Goal: Navigation & Orientation: Find specific page/section

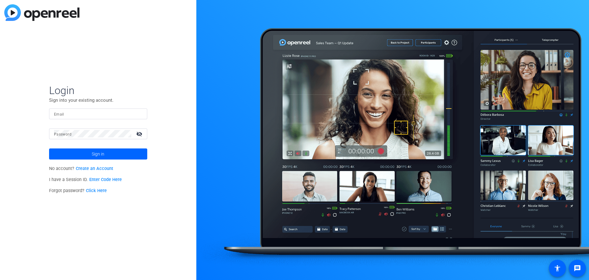
click at [99, 116] on input "Email" at bounding box center [98, 113] width 88 height 7
click at [165, 79] on div "Login Sign into your existing account. Email Password visibility_off Sign in No…" at bounding box center [98, 140] width 196 height 280
click at [92, 113] on input "Email" at bounding box center [98, 113] width 88 height 7
type input "julia.lane@uline.com"
click at [49, 148] on button "Sign in" at bounding box center [98, 153] width 98 height 11
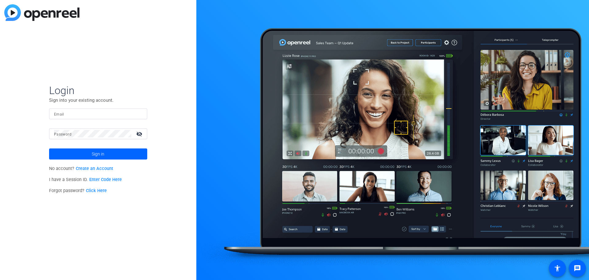
type input "[PERSON_NAME][EMAIL_ADDRESS][PERSON_NAME][DOMAIN_NAME]"
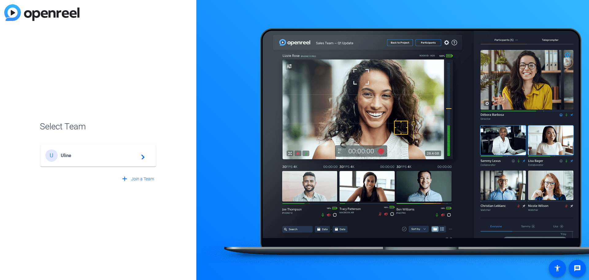
click at [126, 153] on span "Uline" at bounding box center [99, 156] width 77 height 6
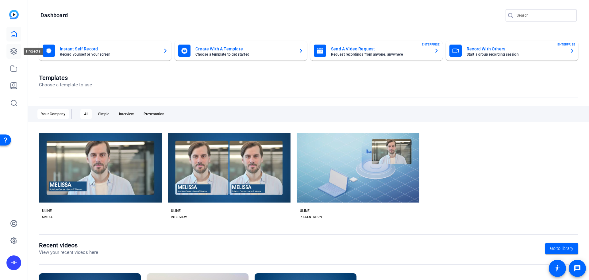
click at [12, 53] on icon at bounding box center [14, 51] width 6 height 6
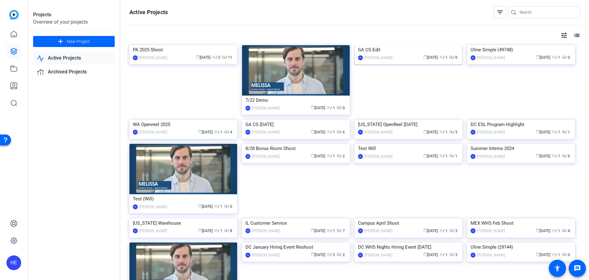
click at [420, 45] on img at bounding box center [409, 45] width 108 height 0
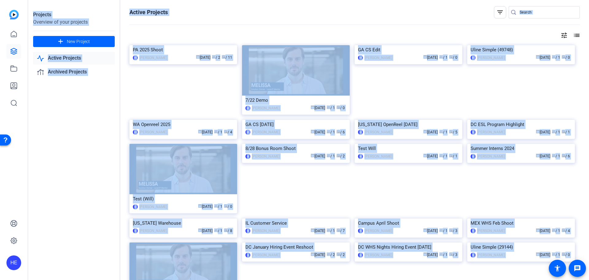
click at [420, 87] on div "Projects Overview of your projects add New Project Active Projects Archived Pro…" at bounding box center [308, 140] width 561 height 280
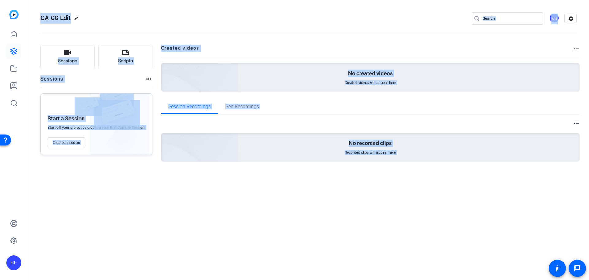
click at [363, 203] on div "GA CS Edit edit WH settings Sessions Scripts Sessions more_horiz Start a Sessio…" at bounding box center [308, 140] width 561 height 280
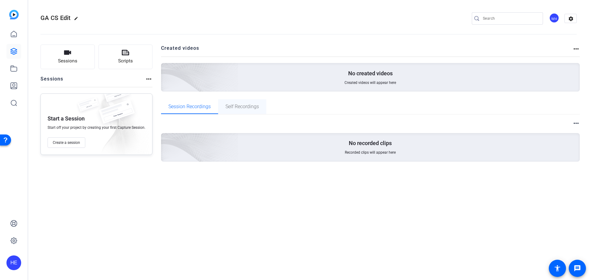
click at [249, 107] on span "Self Recordings" at bounding box center [242, 106] width 33 height 5
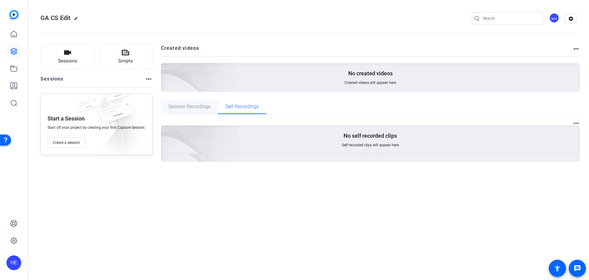
click at [203, 107] on span "Session Recordings" at bounding box center [190, 106] width 42 height 5
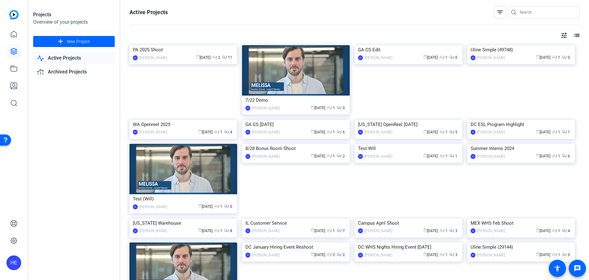
drag, startPoint x: 441, startPoint y: 101, endPoint x: 413, endPoint y: 111, distance: 29.4
click at [414, 66] on mat-card-content "GA CS Edit WH Will Horvath calendar_today Jul 14 group / 1 radio / 0" at bounding box center [408, 55] width 111 height 21
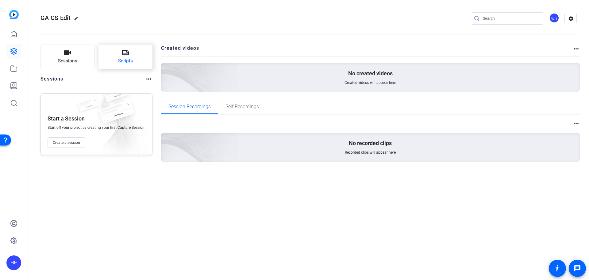
click at [120, 60] on span "Scripts" at bounding box center [125, 60] width 15 height 7
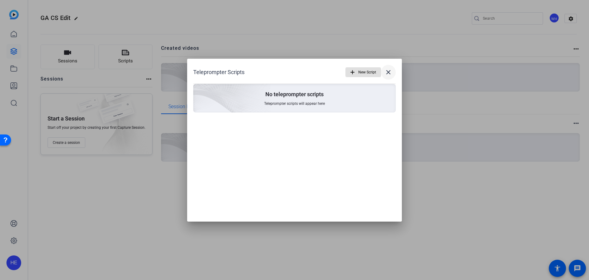
click at [389, 74] on mat-icon "close" at bounding box center [388, 71] width 7 height 7
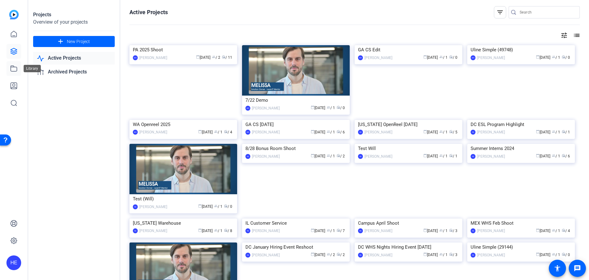
click at [11, 67] on icon at bounding box center [14, 69] width 6 height 6
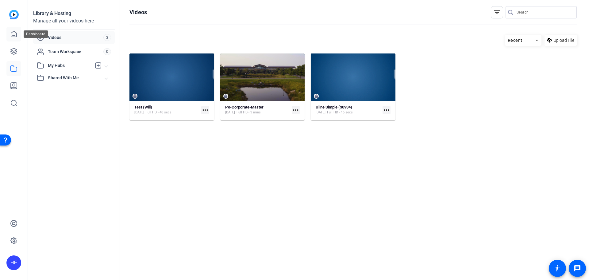
click at [11, 40] on link at bounding box center [13, 34] width 15 height 15
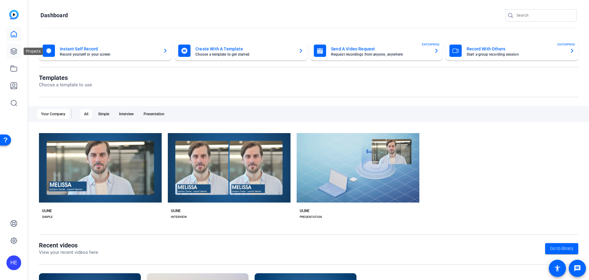
click at [14, 52] on icon at bounding box center [13, 51] width 7 height 7
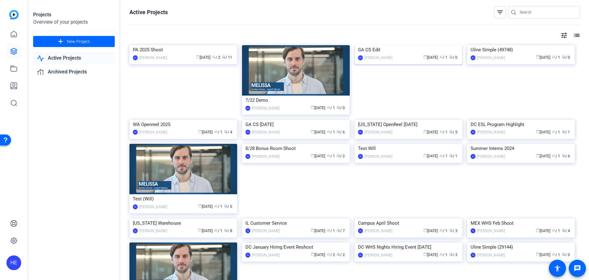
click at [396, 61] on div "calendar_today Jul 14 group / 1 radio / 0" at bounding box center [428, 57] width 64 height 6
click at [416, 45] on img at bounding box center [409, 45] width 108 height 0
click at [76, 56] on link "Active Projects" at bounding box center [74, 58] width 82 height 13
click at [76, 75] on link "Archived Projects" at bounding box center [74, 72] width 82 height 13
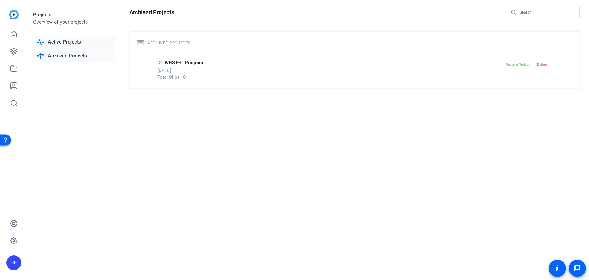
click at [74, 43] on link "Active Projects" at bounding box center [74, 42] width 82 height 13
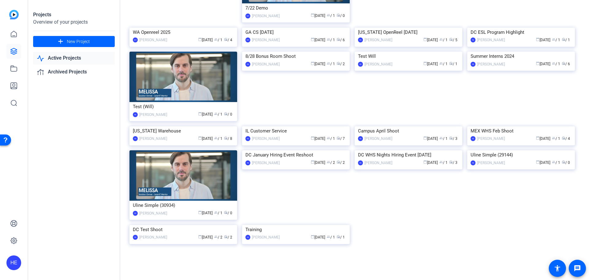
scroll to position [153, 0]
click at [10, 54] on link at bounding box center [13, 51] width 15 height 15
click at [12, 49] on icon at bounding box center [14, 51] width 6 height 6
drag, startPoint x: 12, startPoint y: 49, endPoint x: 15, endPoint y: 46, distance: 4.4
click at [15, 46] on link at bounding box center [13, 51] width 15 height 15
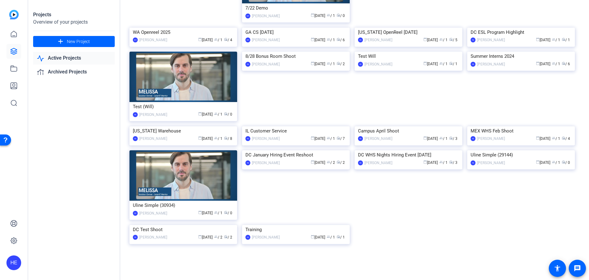
click at [15, 46] on link at bounding box center [13, 51] width 15 height 15
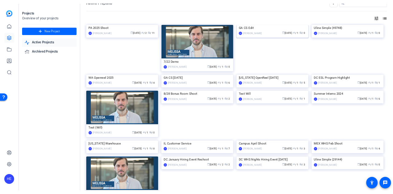
scroll to position [0, 0]
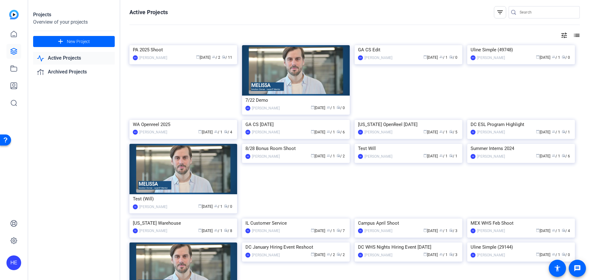
click at [16, 44] on div at bounding box center [13, 68] width 15 height 83
click at [11, 34] on icon at bounding box center [14, 34] width 6 height 6
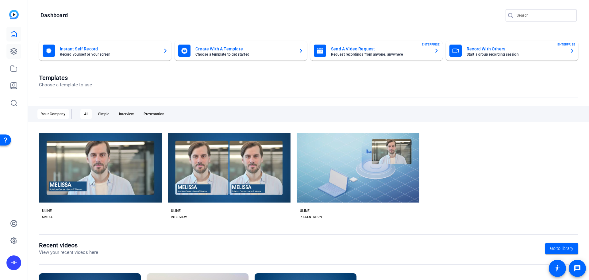
click at [13, 52] on icon at bounding box center [14, 51] width 6 height 6
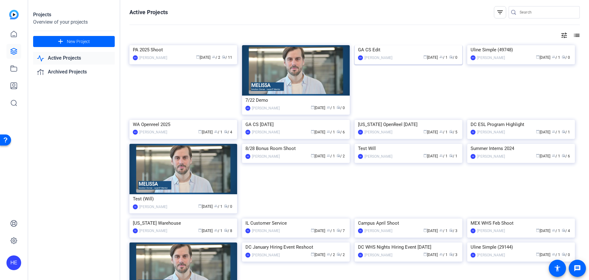
click at [439, 45] on img at bounding box center [409, 45] width 108 height 0
